Goal: Task Accomplishment & Management: Manage account settings

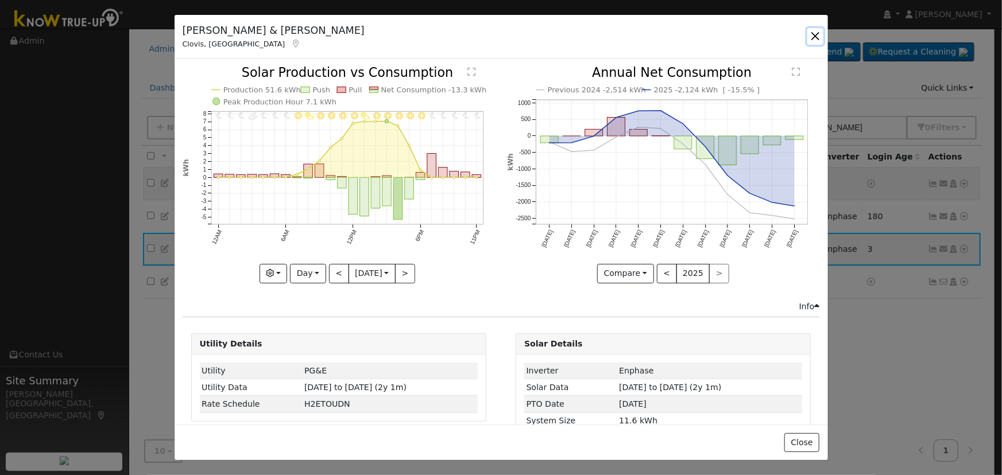
click at [808, 29] on button "button" at bounding box center [815, 36] width 16 height 16
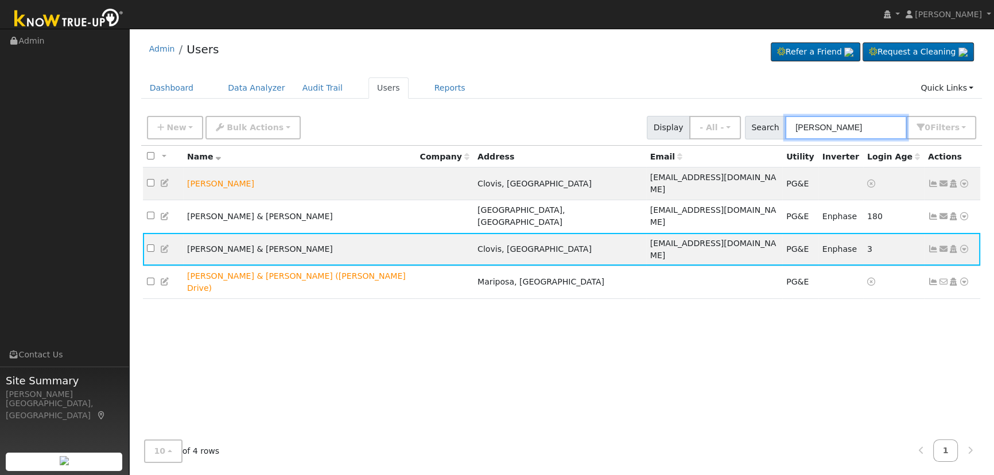
drag, startPoint x: 851, startPoint y: 131, endPoint x: 861, endPoint y: 122, distance: 13.8
click at [860, 123] on input "[PERSON_NAME]" at bounding box center [846, 128] width 122 height 24
drag, startPoint x: 860, startPoint y: 121, endPoint x: 617, endPoint y: 86, distance: 245.9
click at [617, 86] on div "Admin Users Refer a Friend Request a Cleaning" at bounding box center [561, 252] width 853 height 437
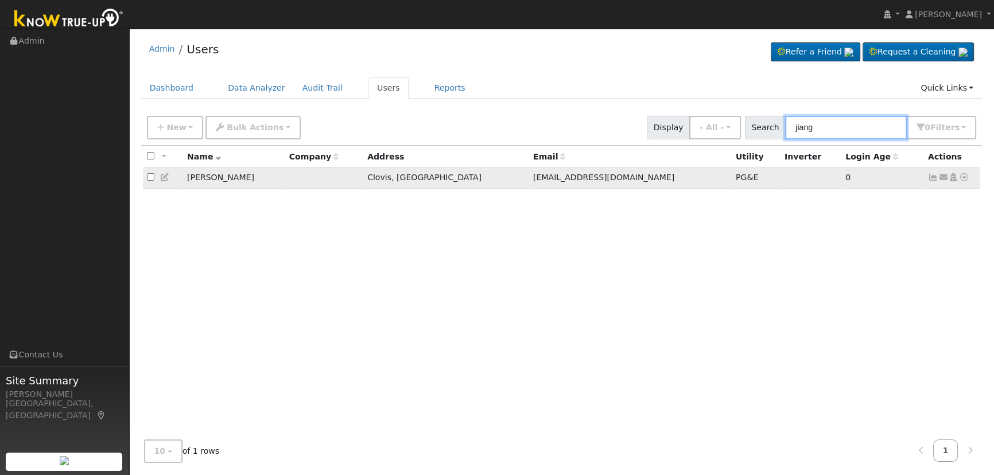
type input "jiang"
click at [932, 177] on icon at bounding box center [933, 177] width 10 height 8
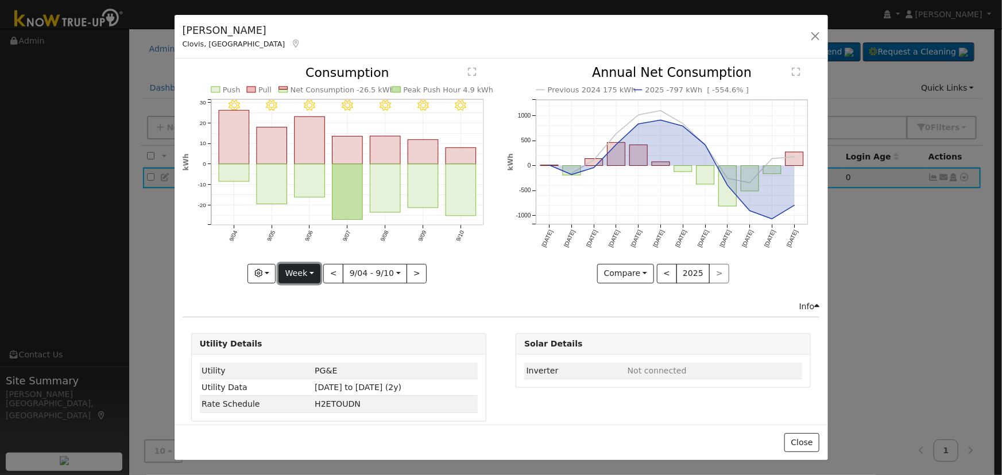
click at [309, 265] on button "Week" at bounding box center [299, 274] width 42 height 20
click at [294, 292] on link "Day" at bounding box center [319, 297] width 80 height 16
type input "[DATE]"
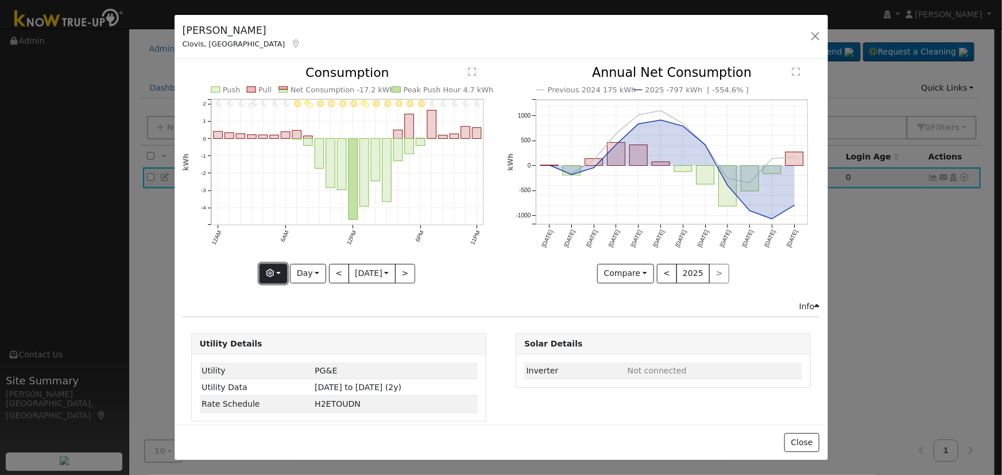
click at [274, 268] on button "button" at bounding box center [273, 274] width 28 height 20
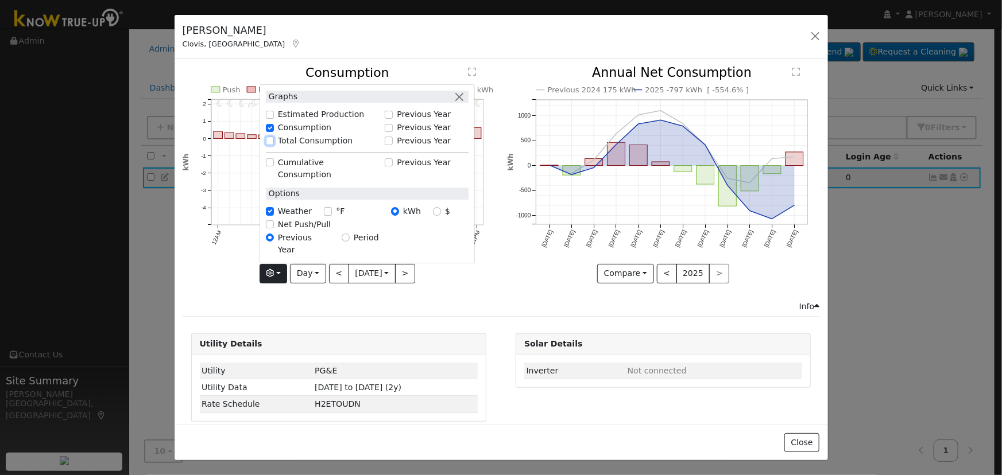
click at [266, 145] on input "Total Consumption" at bounding box center [270, 141] width 8 height 8
checkbox input "true"
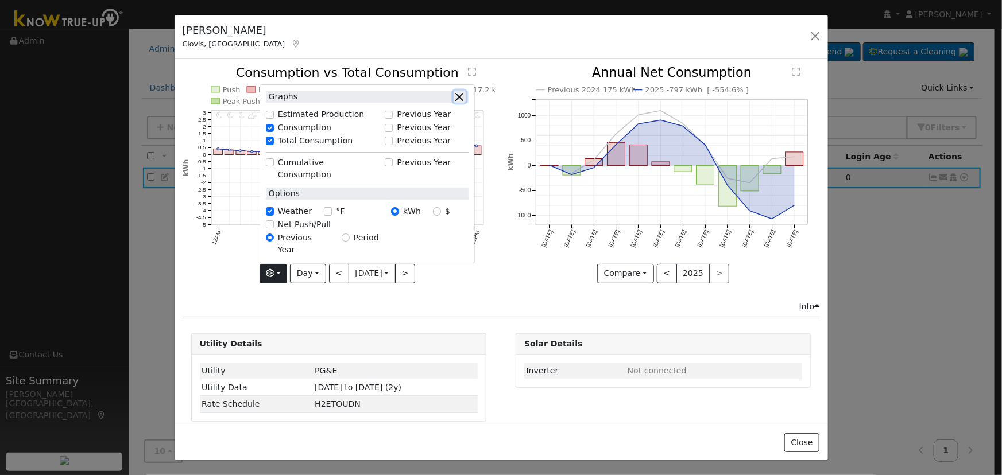
click at [456, 103] on button "button" at bounding box center [459, 97] width 12 height 12
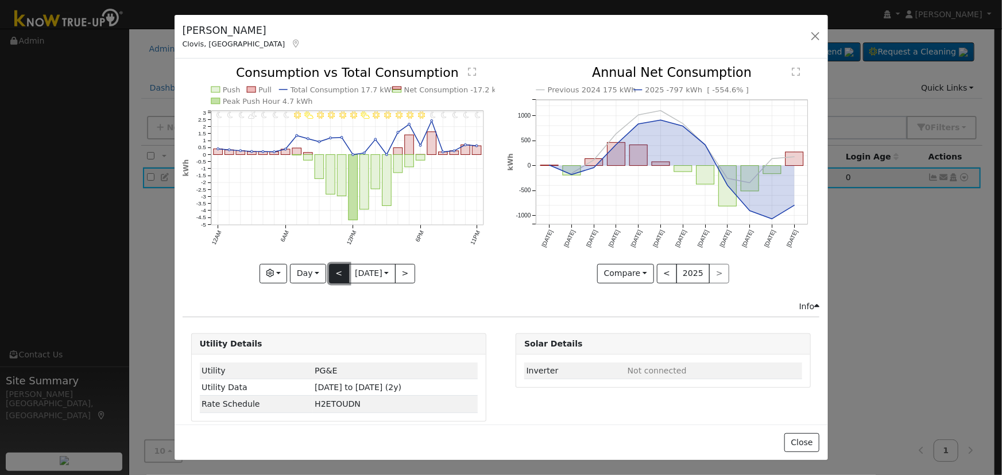
click at [329, 272] on button "<" at bounding box center [339, 274] width 20 height 20
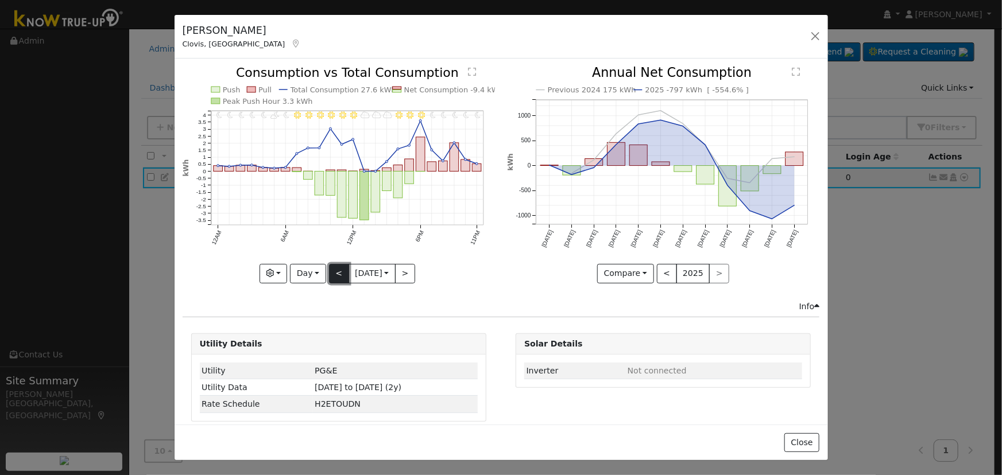
click at [329, 272] on button "<" at bounding box center [339, 274] width 20 height 20
type input "[DATE]"
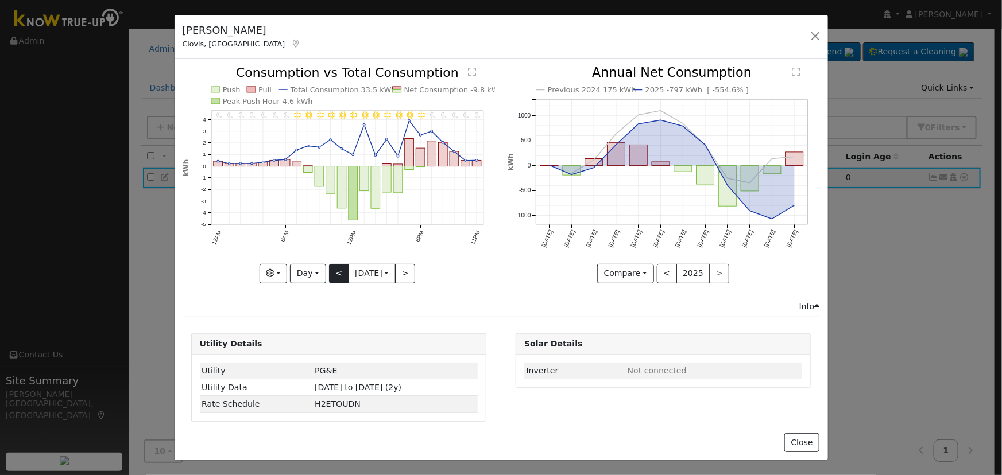
click at [324, 272] on div "11PM - Clear 10PM - Clear 9PM - MostlyClear 8PM - Clear 7PM - Clear 6PM - Clear…" at bounding box center [339, 175] width 312 height 216
click at [814, 38] on button "button" at bounding box center [815, 36] width 16 height 16
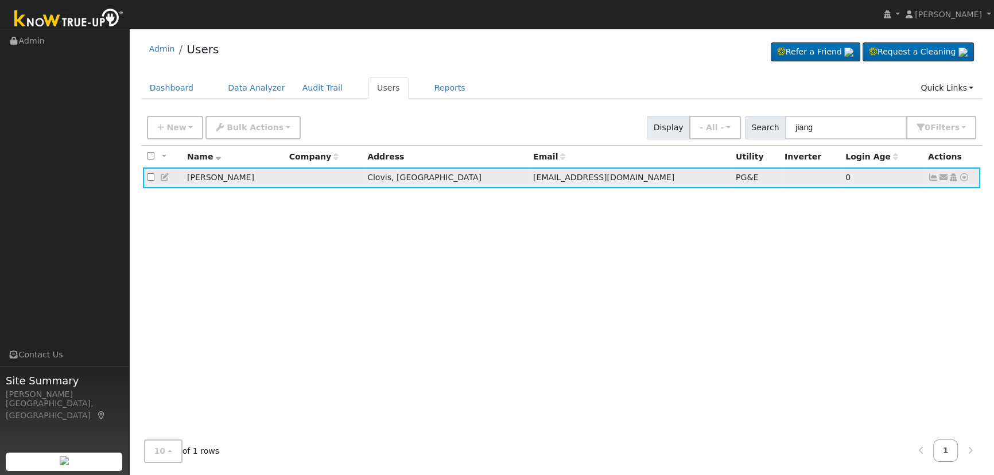
click at [942, 177] on icon at bounding box center [943, 177] width 10 height 8
click at [0, 0] on link "Connect Solar Account" at bounding box center [0, 0] width 0 height 0
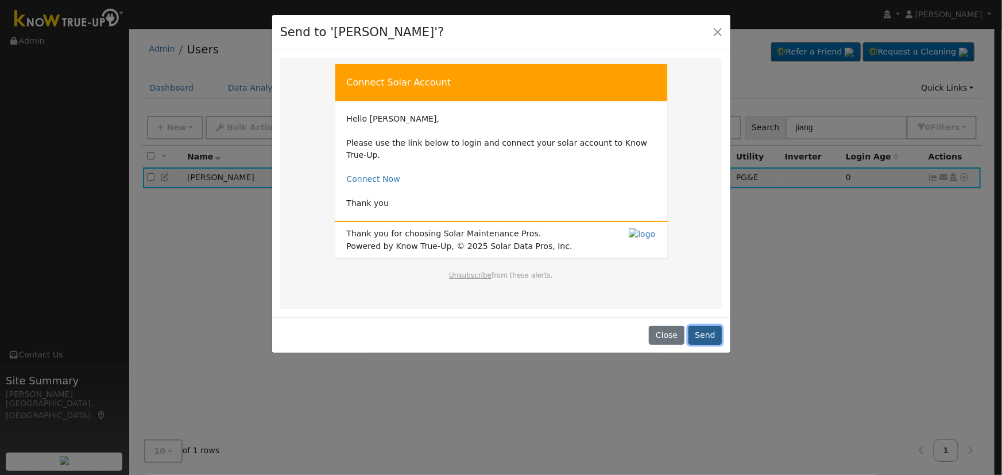
click at [704, 326] on button "Send" at bounding box center [705, 336] width 34 height 20
